Goal: Transaction & Acquisition: Purchase product/service

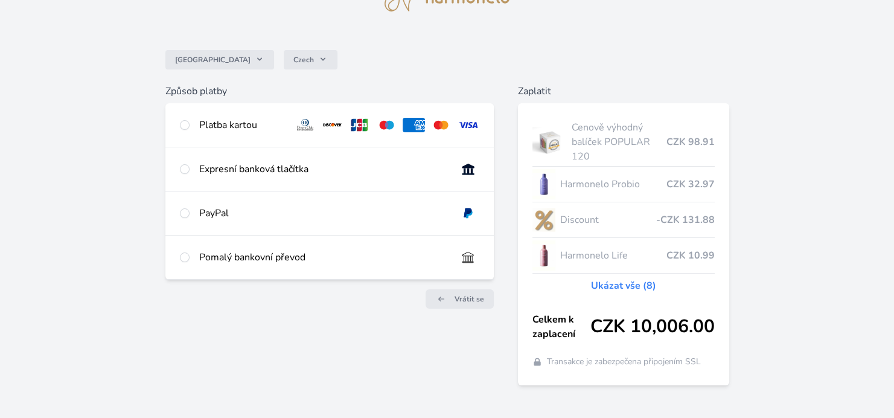
scroll to position [71, 0]
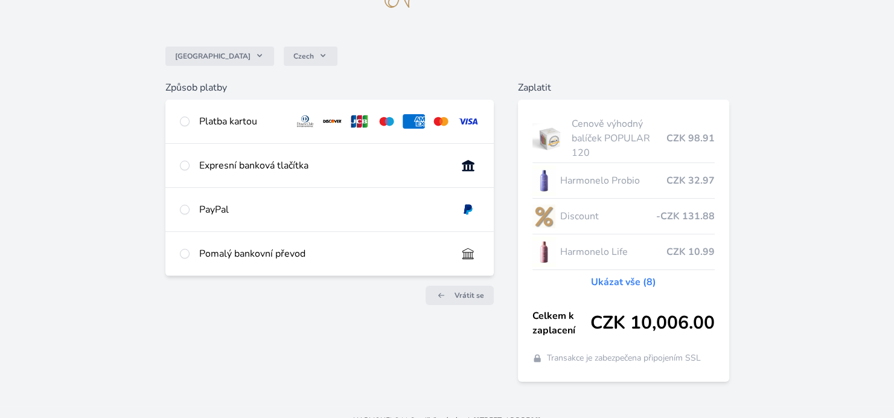
click at [893, 339] on html "Česko Czech Způsob platby Platba kartou Číslo karty <p>Your browser does not su…" at bounding box center [447, 181] width 894 height 505
click at [188, 121] on input "radio" at bounding box center [185, 121] width 10 height 10
radio input "true"
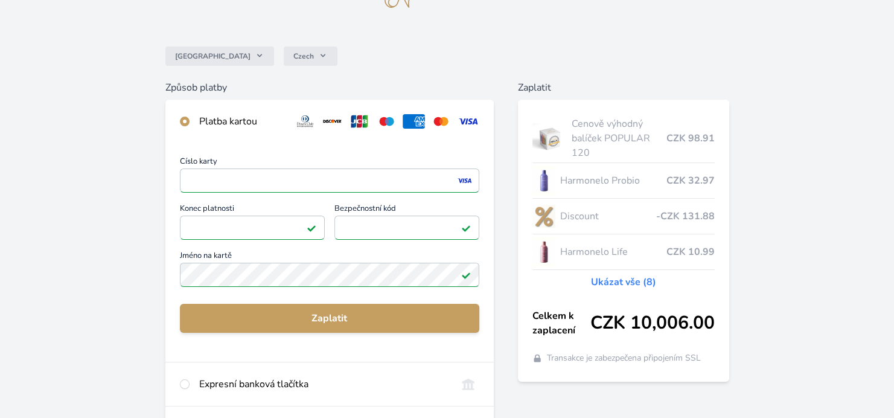
click at [89, 260] on div "Česko Czech Způsob platby Platba kartou Číslo karty <p>Your browser does not su…" at bounding box center [447, 243] width 894 height 628
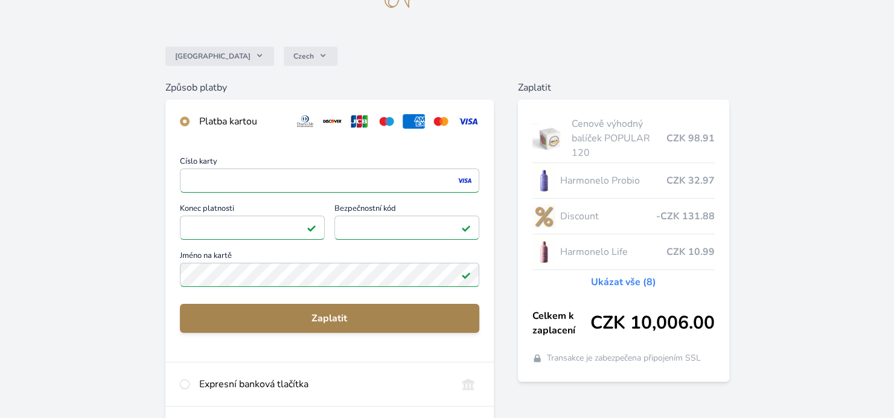
click at [326, 316] on span "Zaplatit" at bounding box center [329, 318] width 280 height 14
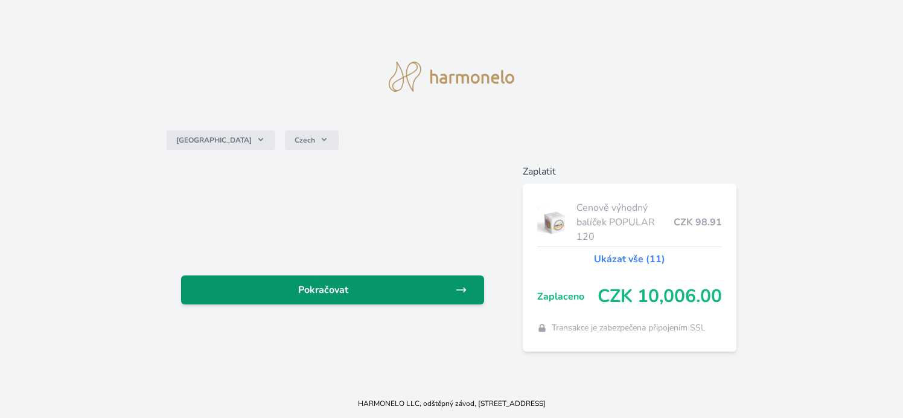
click at [332, 297] on span "Pokračovat" at bounding box center [323, 289] width 264 height 14
